Goal: Communication & Community: Answer question/provide support

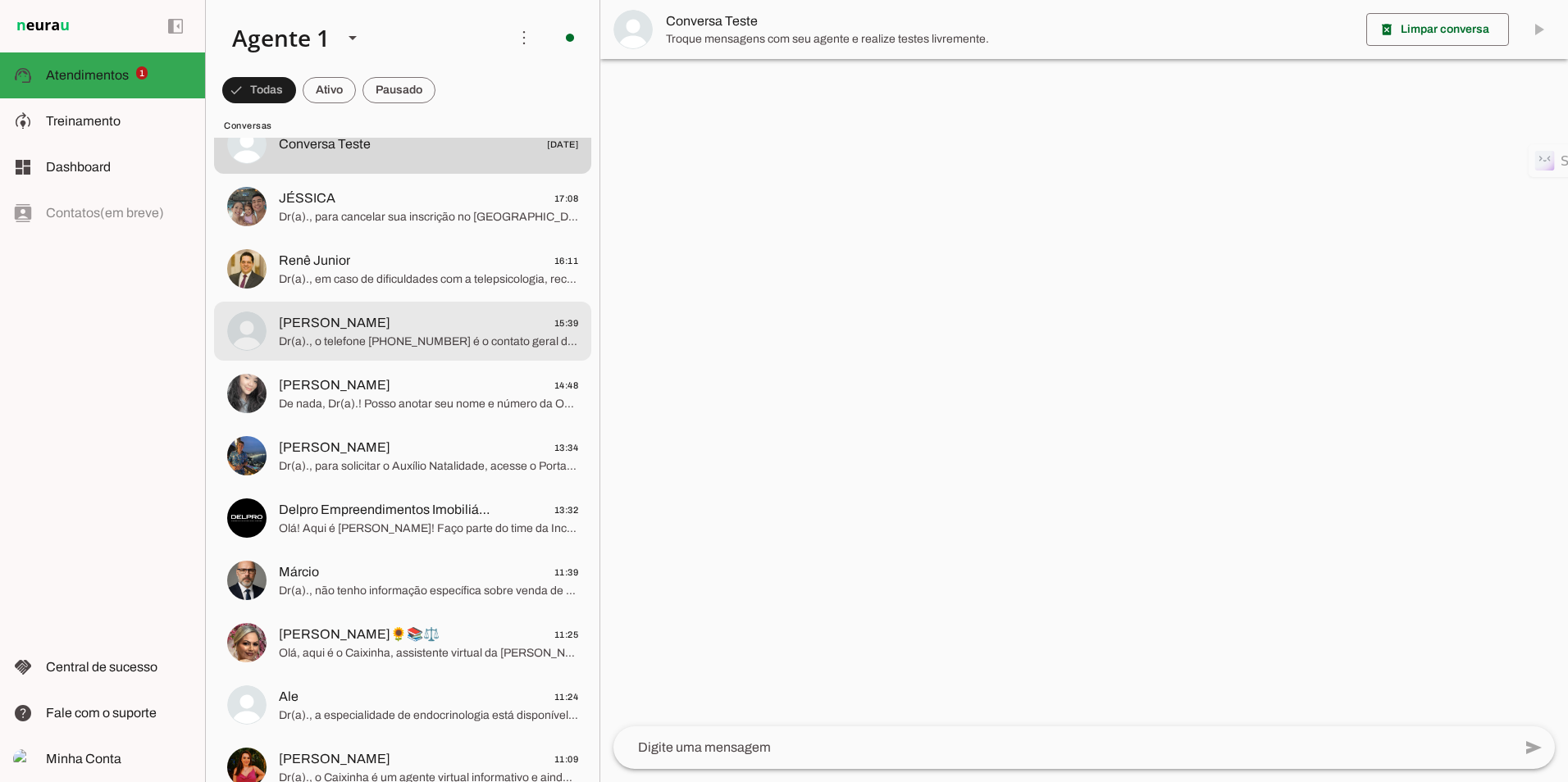
scroll to position [164, 0]
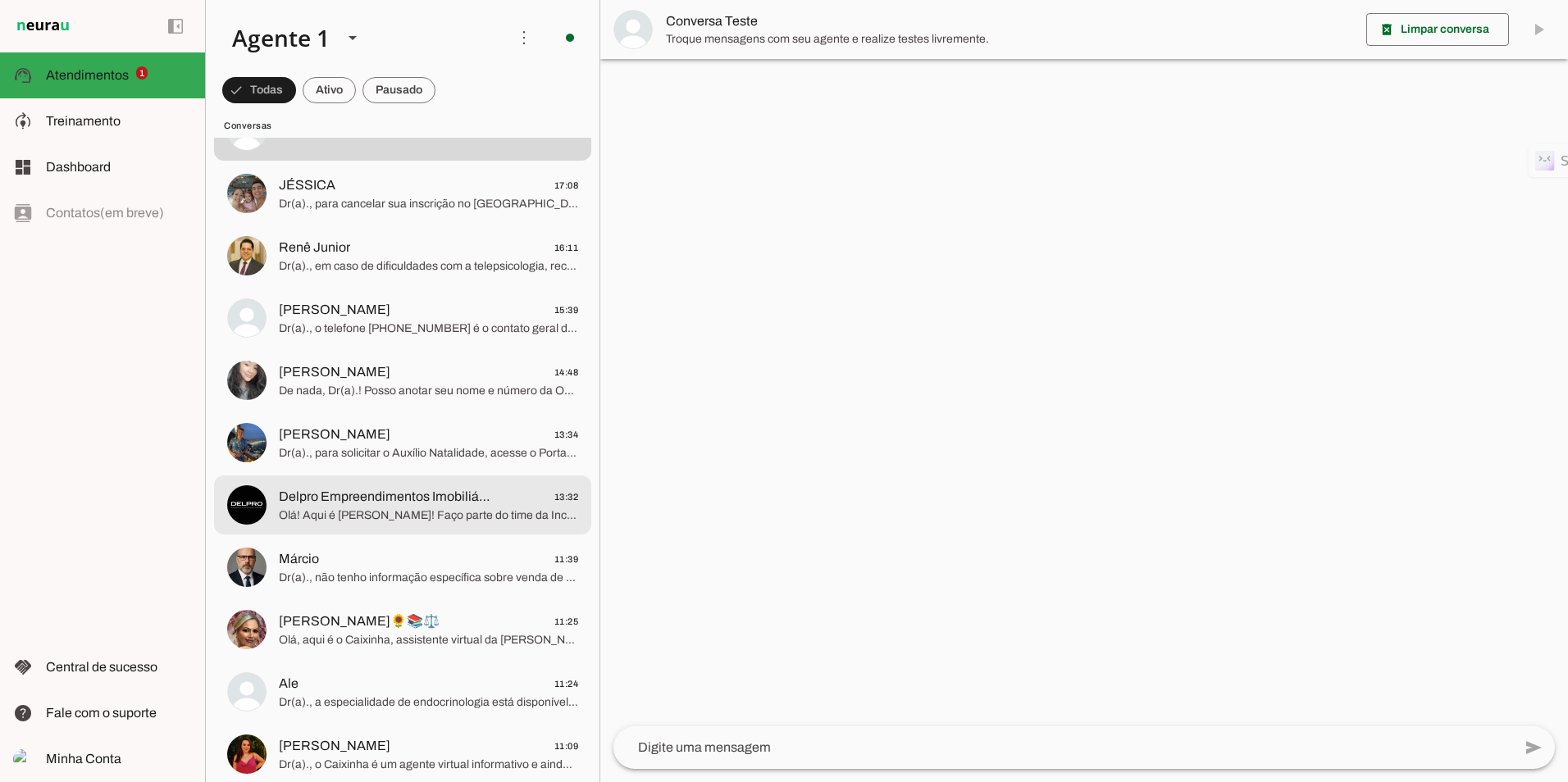
click at [424, 502] on span "Delpro Empreendimentos Imobiliários Ltda" at bounding box center [386, 496] width 216 height 20
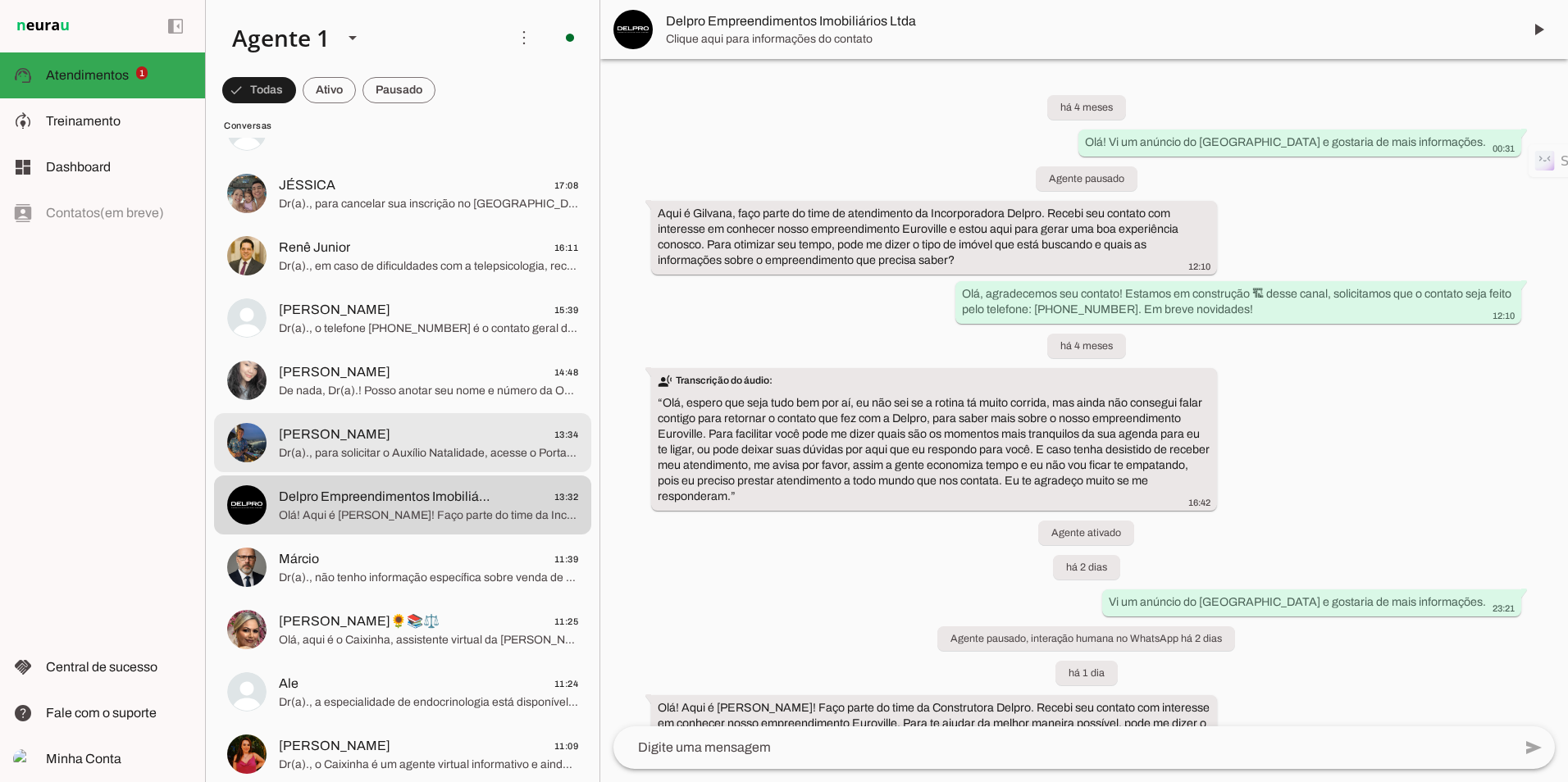
scroll to position [158, 0]
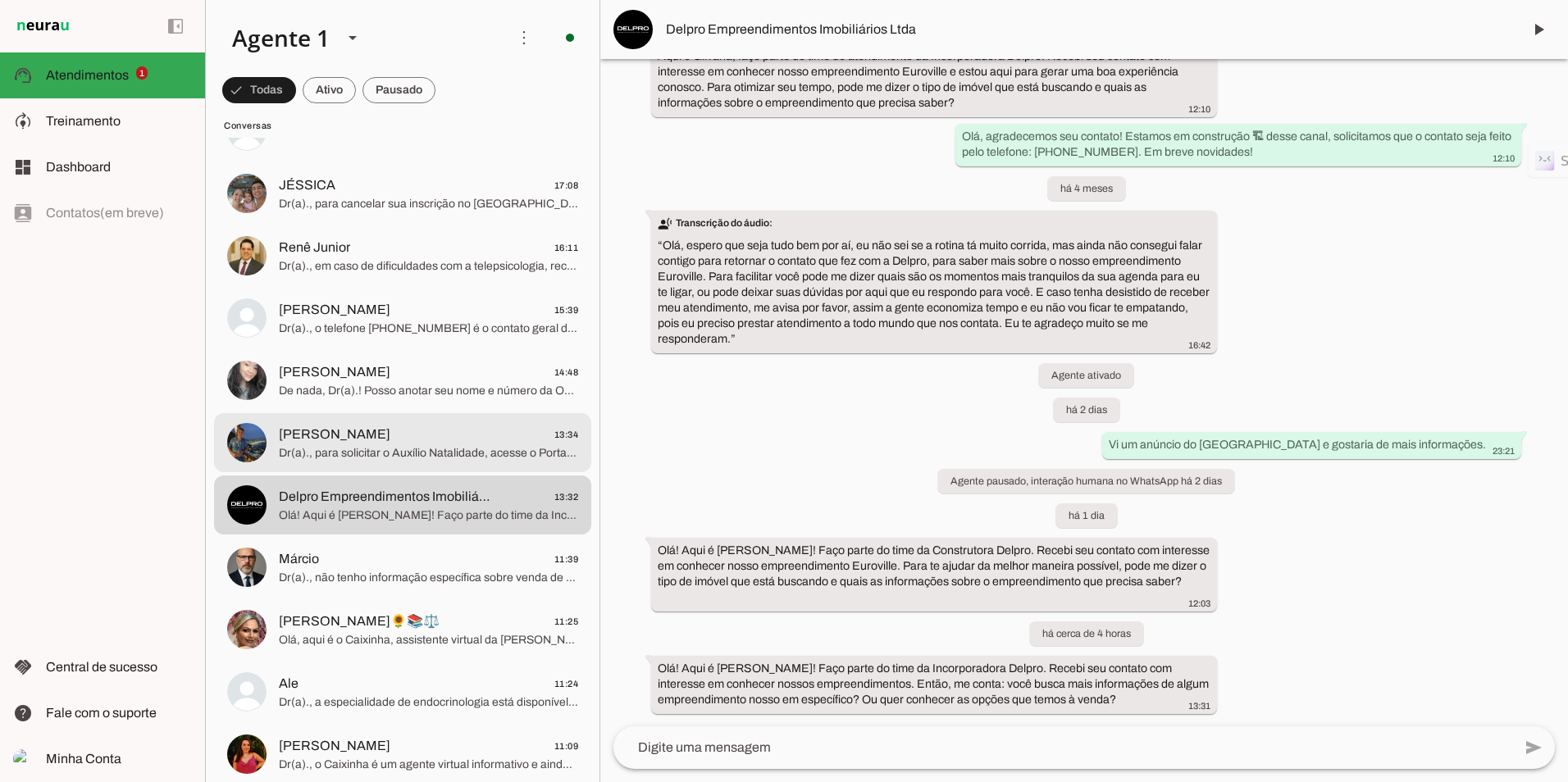
click at [444, 453] on span "Dr(a)., para solicitar o Auxílio Natalidade, acesse o Portal da Advocacia no si…" at bounding box center [428, 453] width 299 height 17
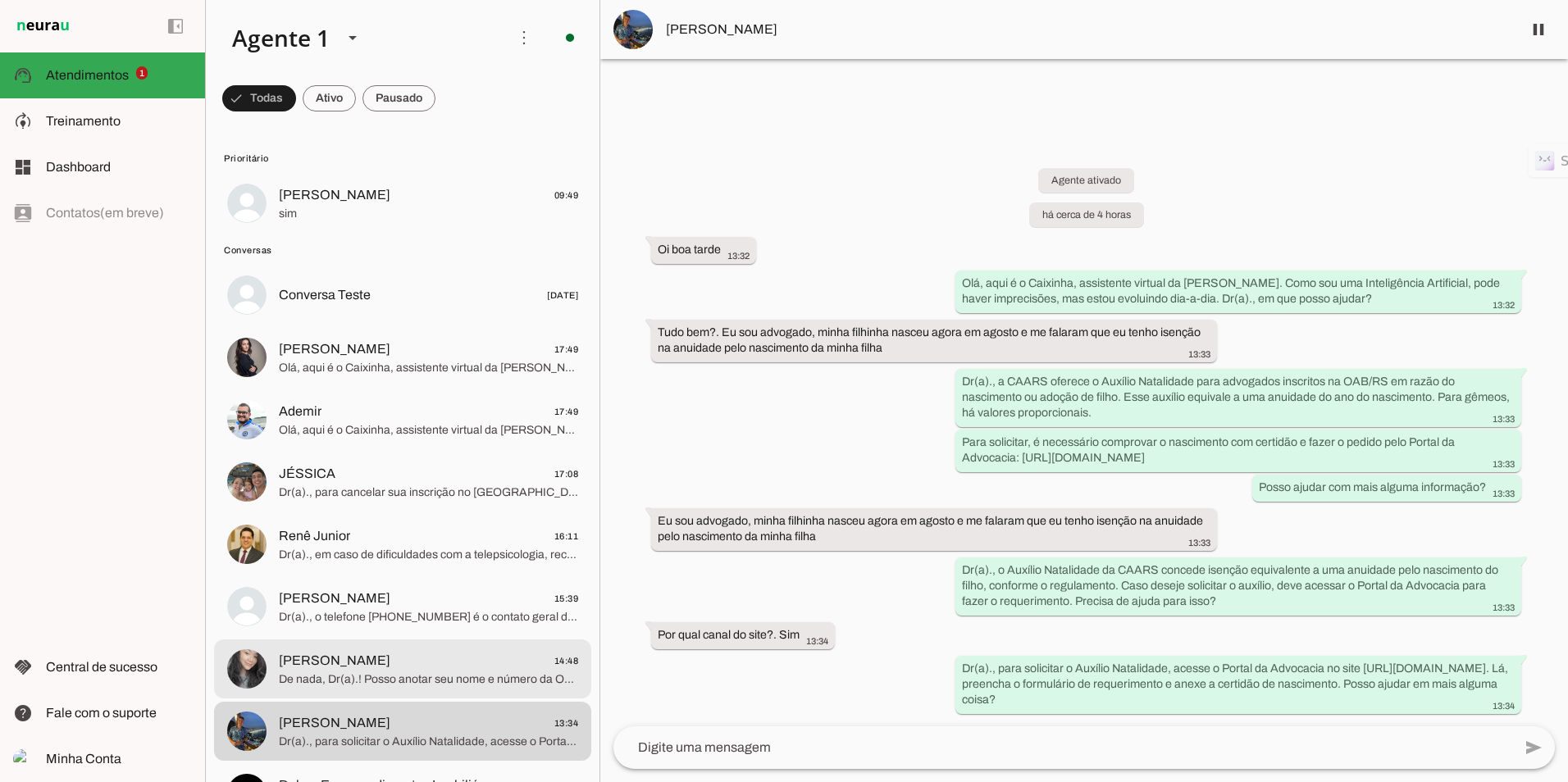
click at [400, 673] on span "De nada, Dr(a).! Posso anotar seu nome e número da OAB para finalizar?" at bounding box center [428, 680] width 299 height 17
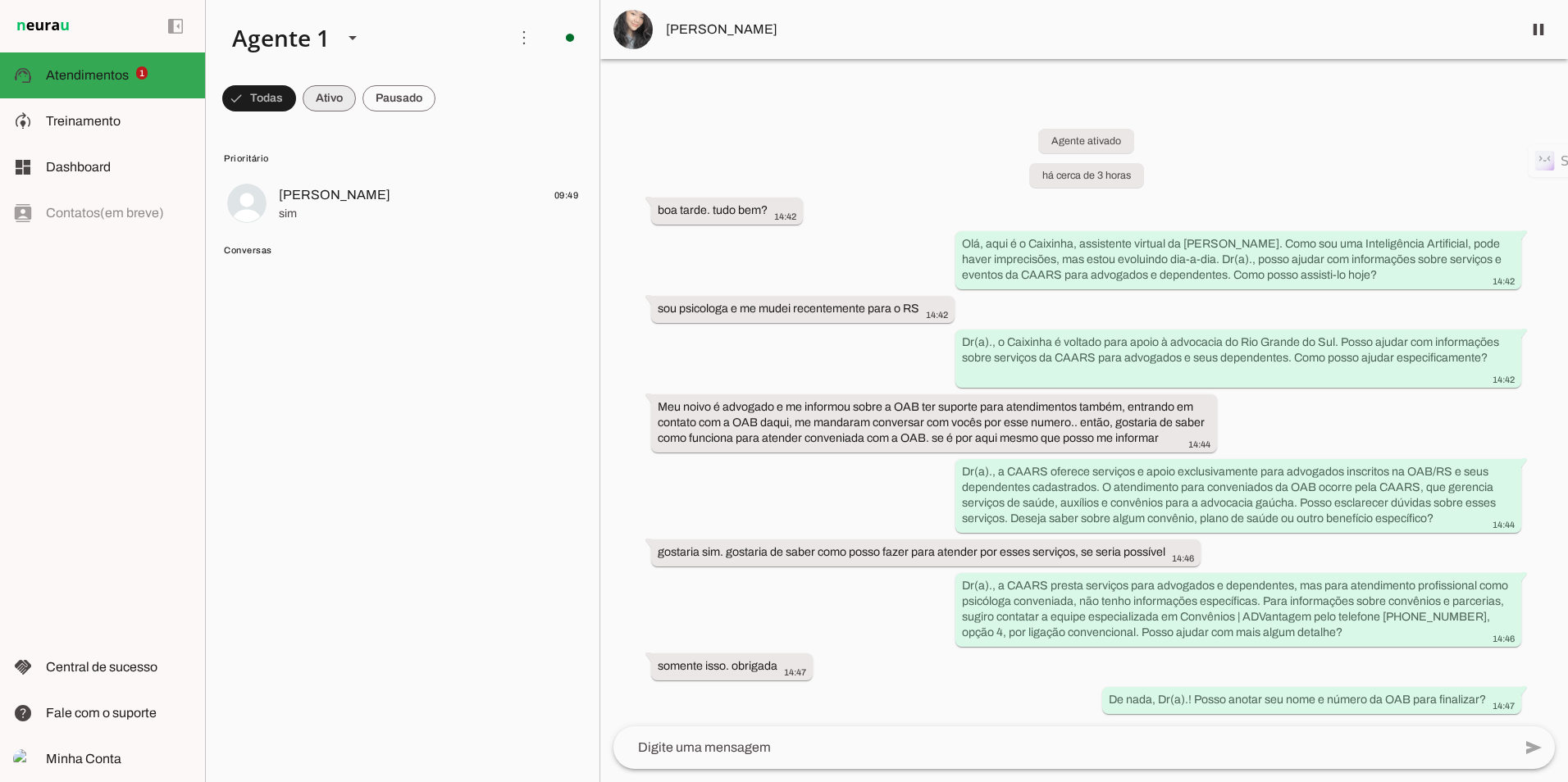
click at [296, 98] on span at bounding box center [258, 98] width 73 height 39
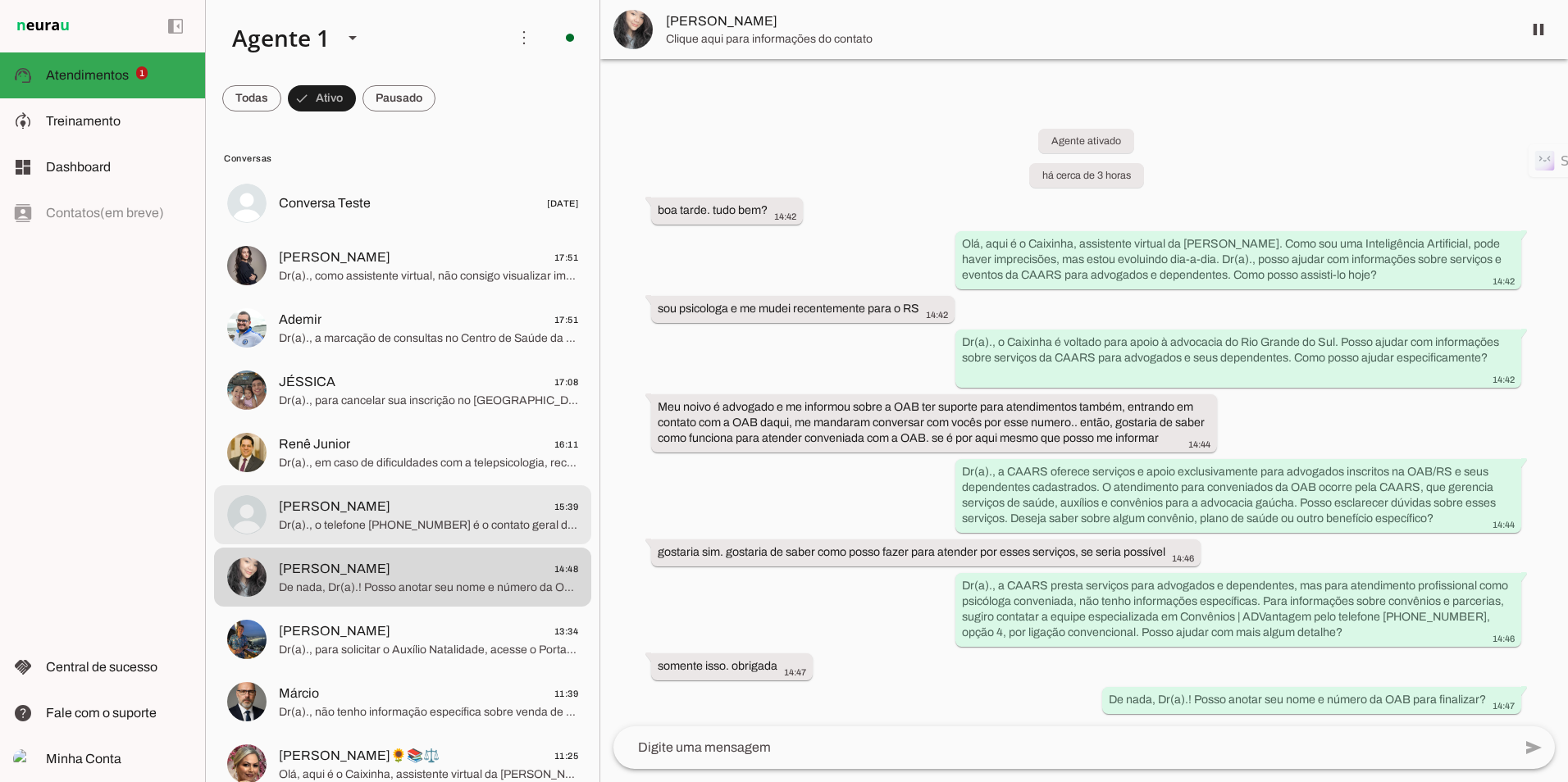
click at [377, 515] on span "Eduarda Alves 15:39" at bounding box center [428, 507] width 299 height 20
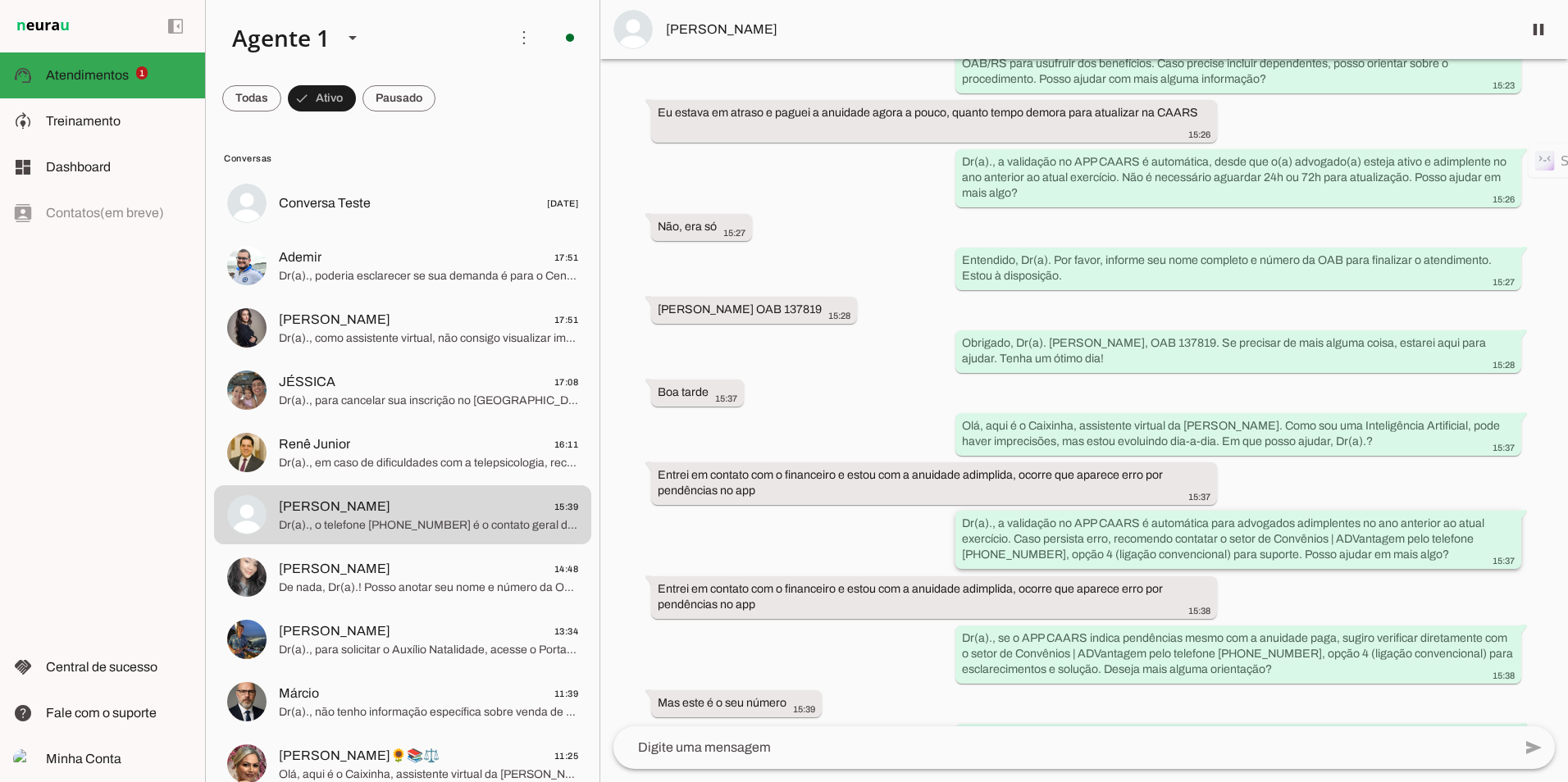
scroll to position [396, 0]
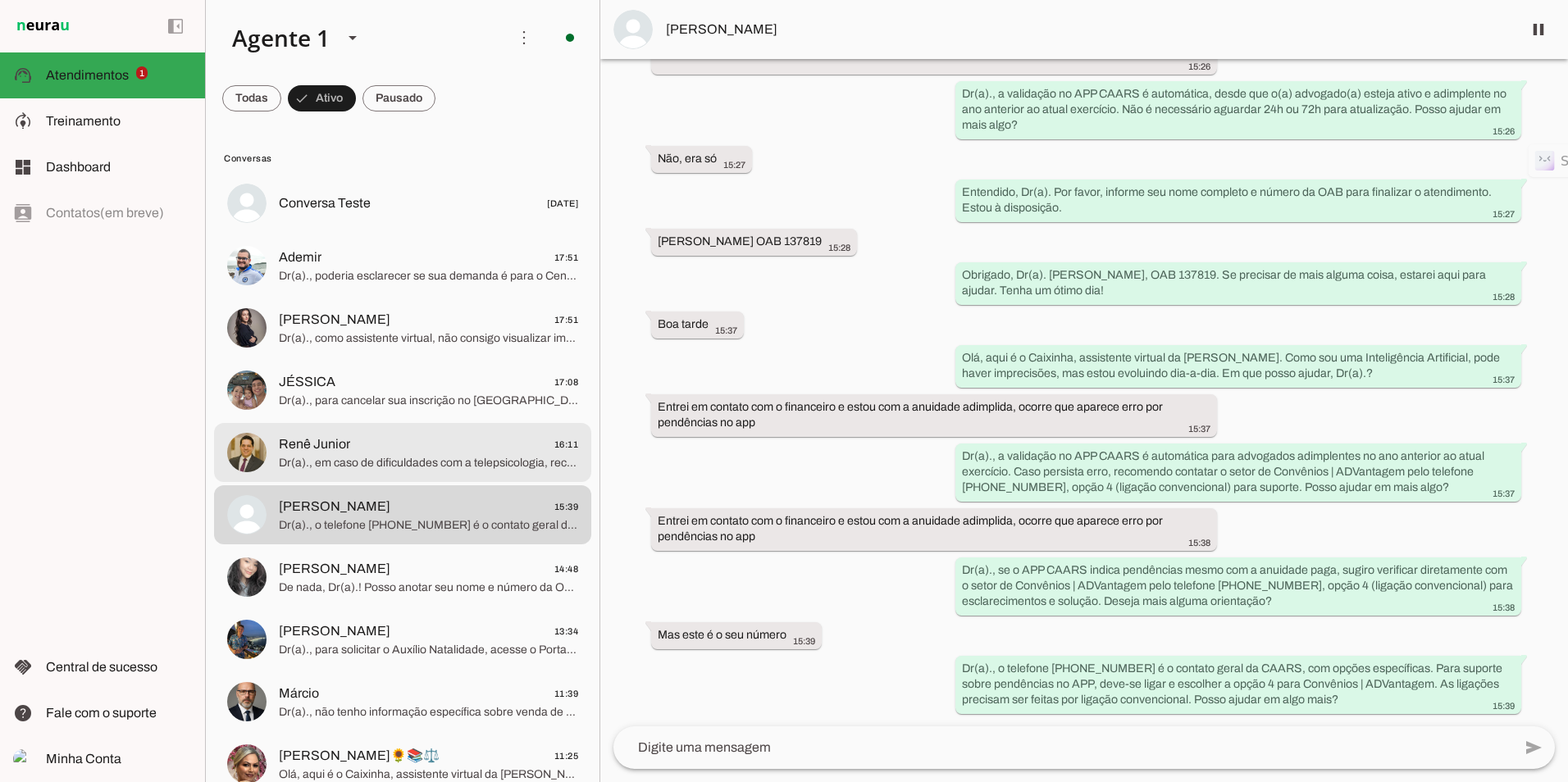
click at [354, 450] on span "Renê Junior 16:11" at bounding box center [428, 445] width 299 height 20
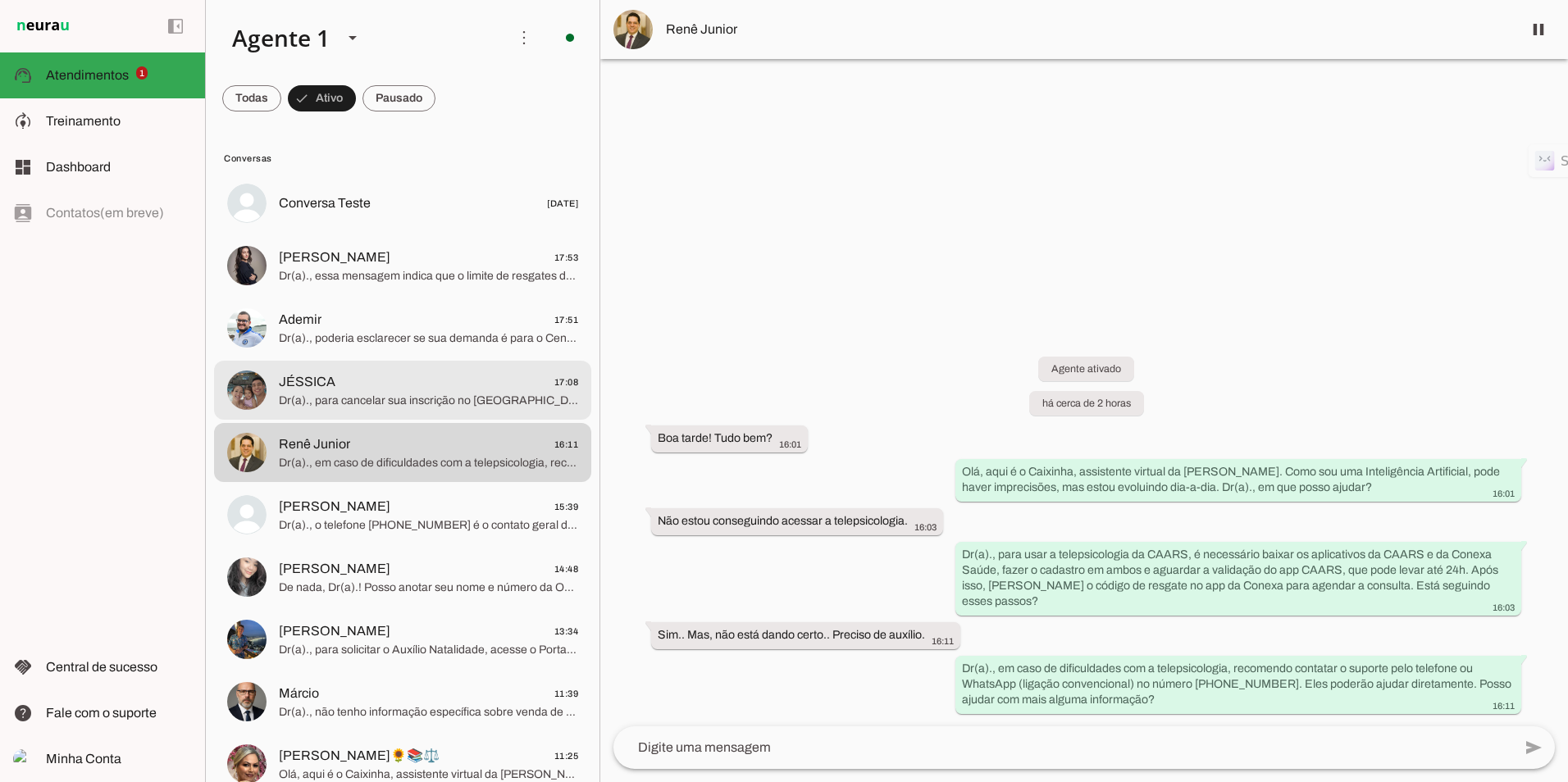
click at [360, 380] on span "JÉSSICA 17:08" at bounding box center [428, 383] width 299 height 20
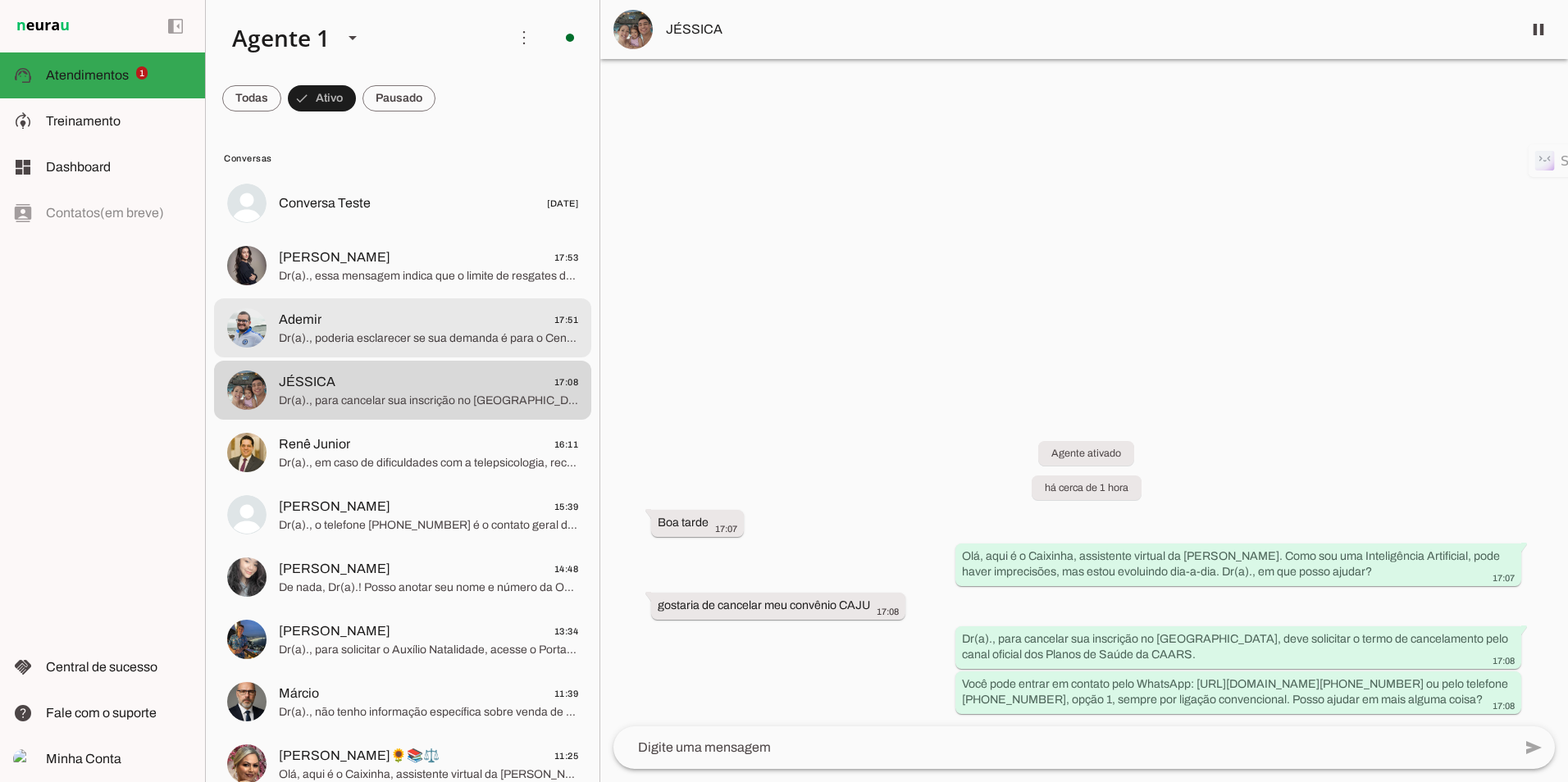
click at [379, 332] on span "Dr(a)., poderia esclarecer se sua demanda é para o Centro de Saúde da CAARS, pl…" at bounding box center [428, 339] width 299 height 17
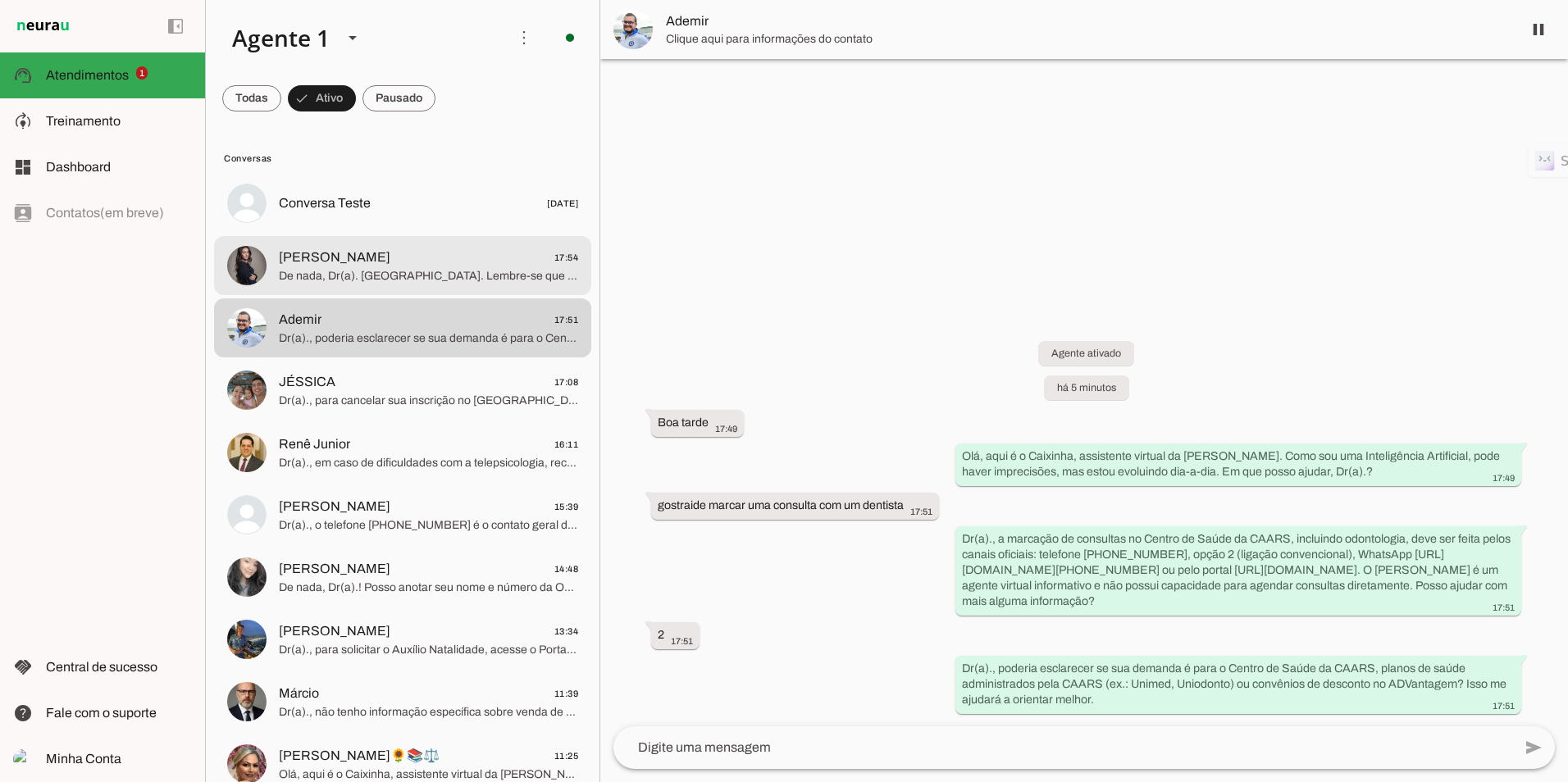
click at [367, 272] on span "De nada, Dr(a). [GEOGRAPHIC_DATA]. Lembre-se que as ligações devem ser feitas p…" at bounding box center [428, 277] width 299 height 17
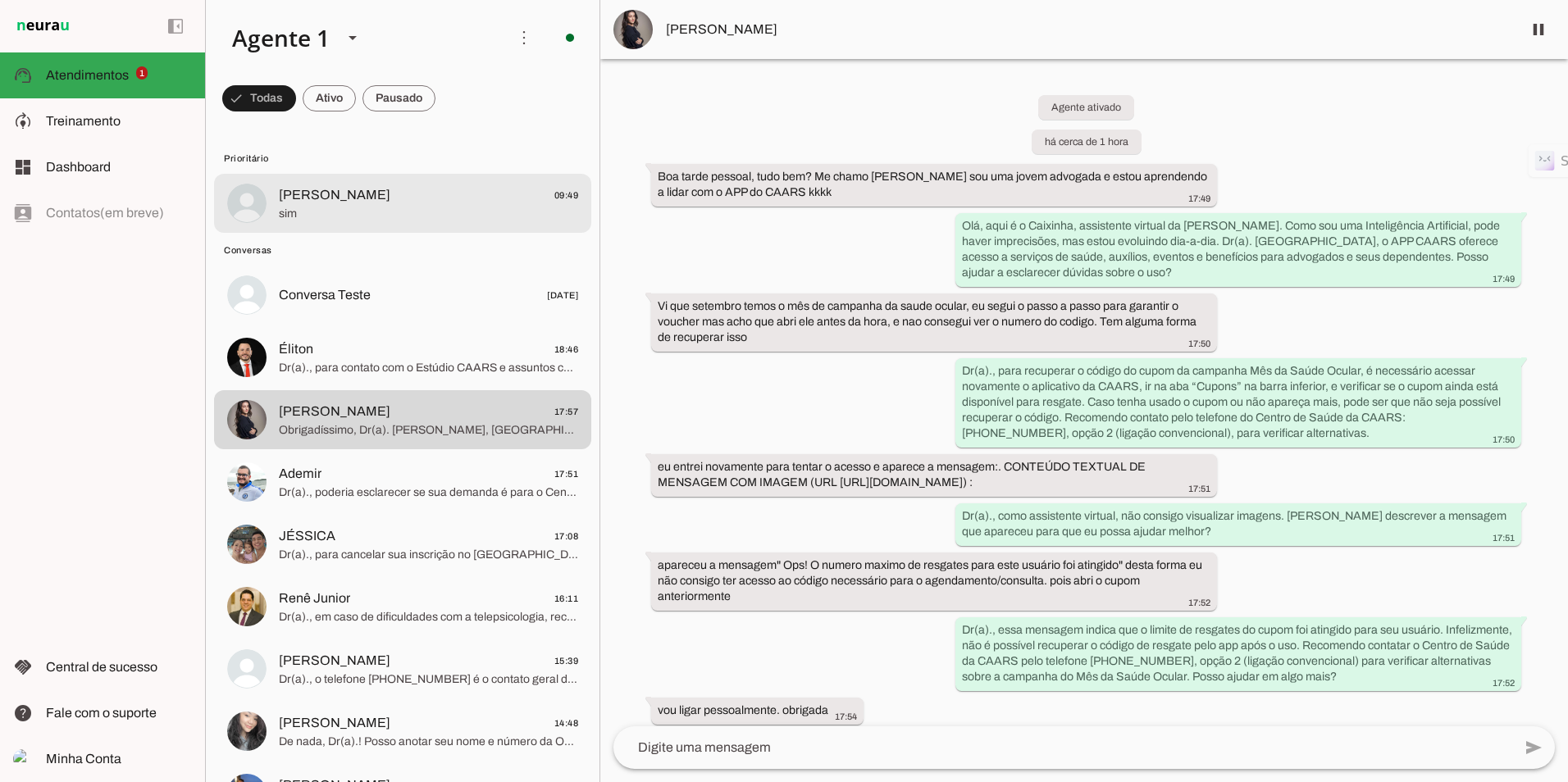
click at [334, 206] on span "sim" at bounding box center [428, 215] width 299 height 17
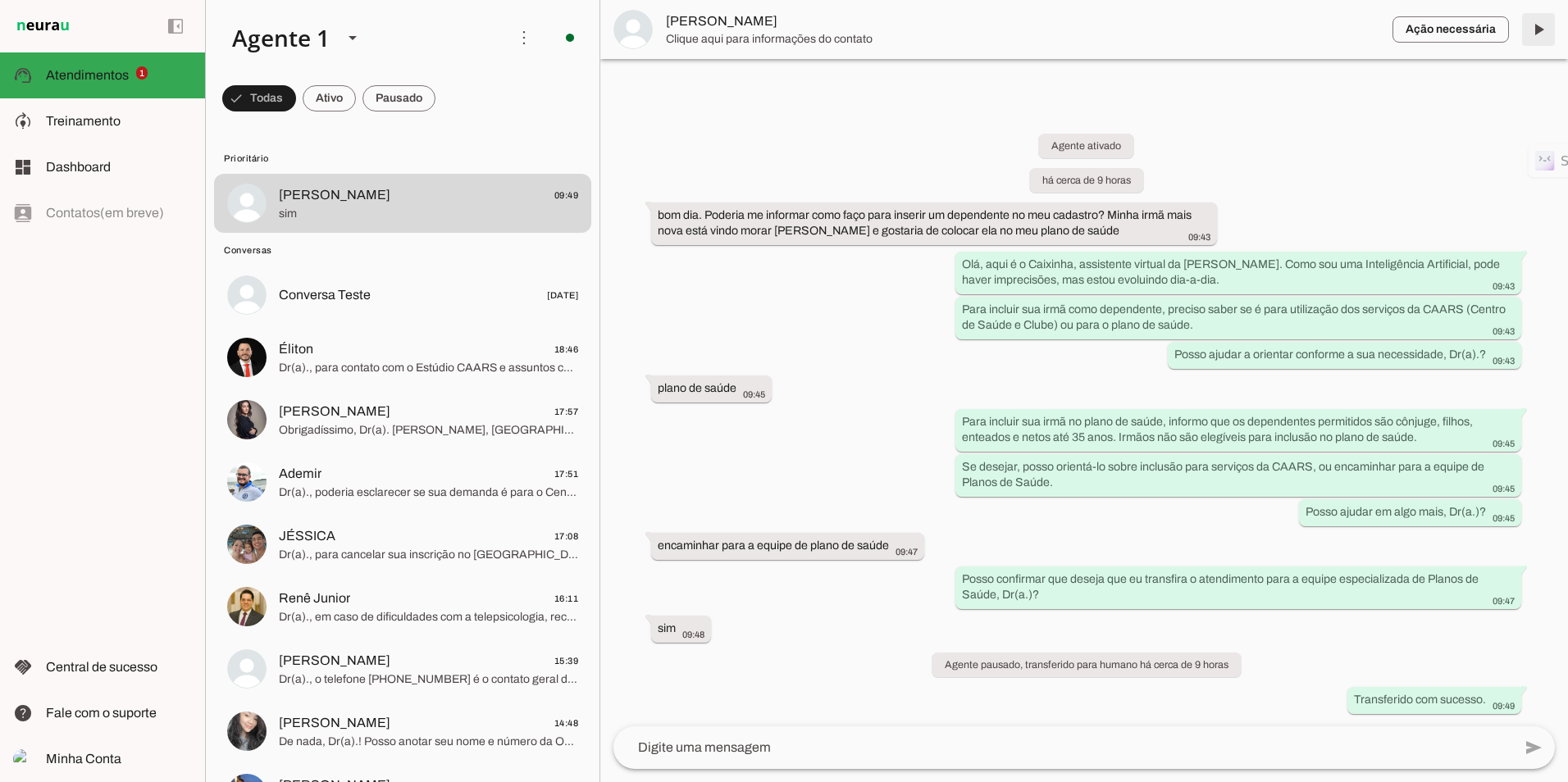
click at [1536, 27] on span at bounding box center [1538, 30] width 39 height 39
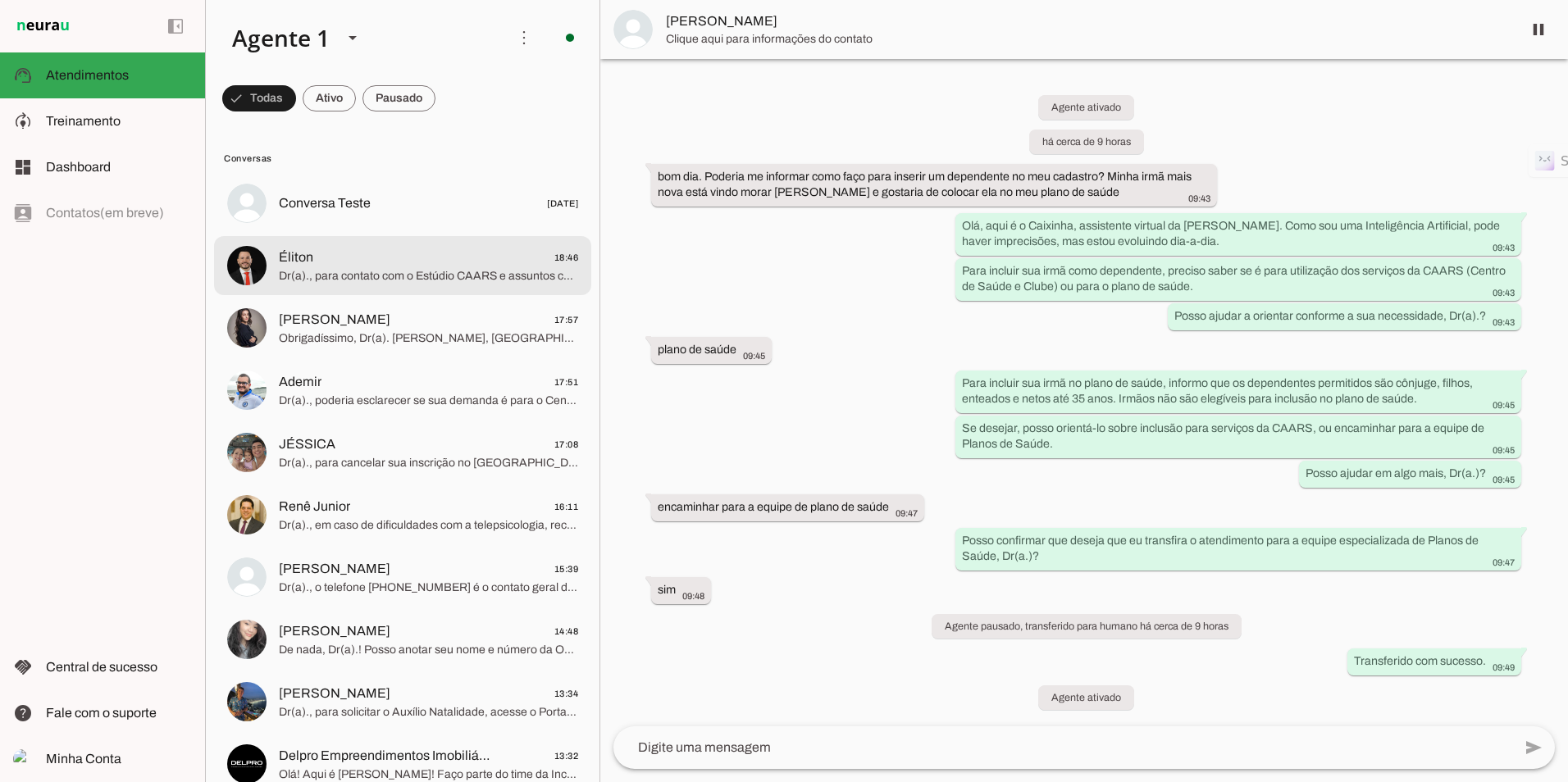
click at [385, 261] on span "Éliton 18:46" at bounding box center [428, 258] width 299 height 20
